Goal: Book appointment/travel/reservation

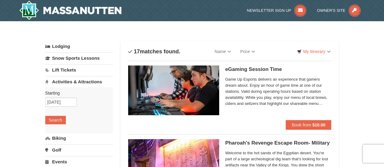
click at [66, 46] on link "Lodging" at bounding box center [79, 46] width 68 height 11
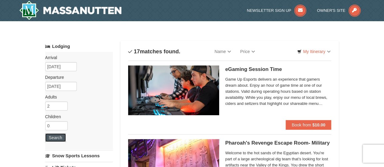
click at [57, 137] on button "Search" at bounding box center [55, 137] width 21 height 8
